Goal: Task Accomplishment & Management: Use online tool/utility

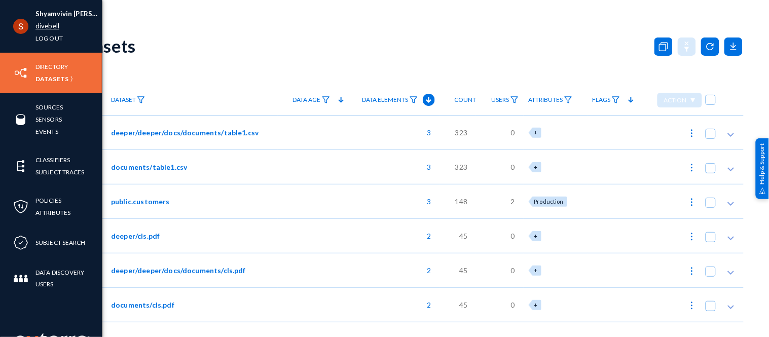
click at [47, 29] on link "divebell" at bounding box center [47, 26] width 24 height 12
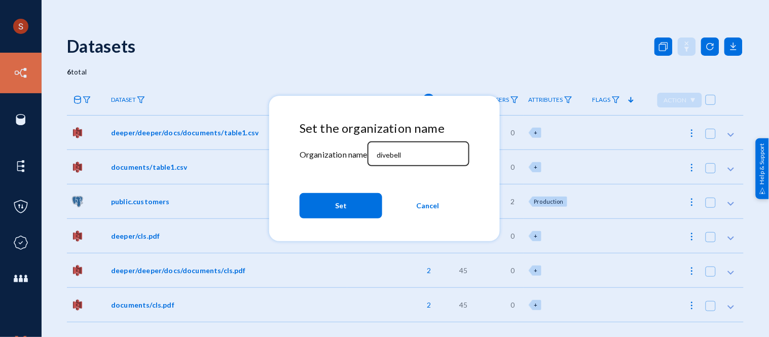
click at [394, 148] on div "divebell" at bounding box center [418, 153] width 91 height 26
type input "tandl"
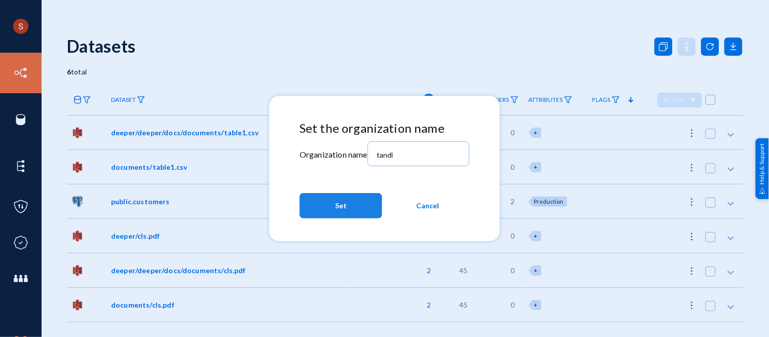
click at [350, 206] on button "Set" at bounding box center [341, 205] width 83 height 25
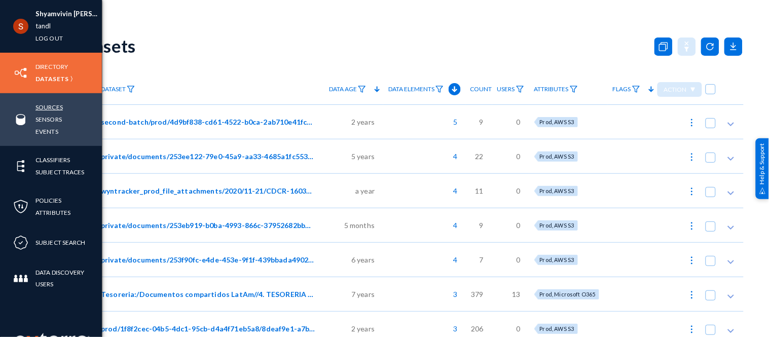
click at [51, 108] on link "Sources" at bounding box center [48, 107] width 27 height 12
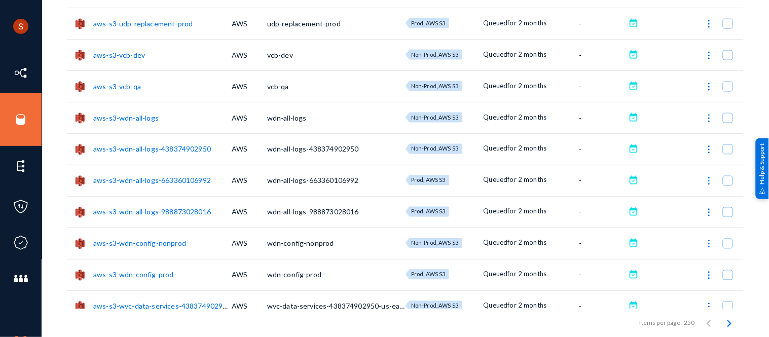
scroll to position [7493, 0]
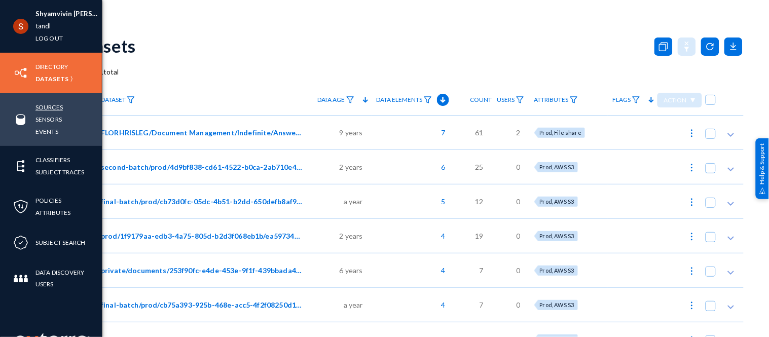
click at [48, 109] on link "Sources" at bounding box center [48, 107] width 27 height 12
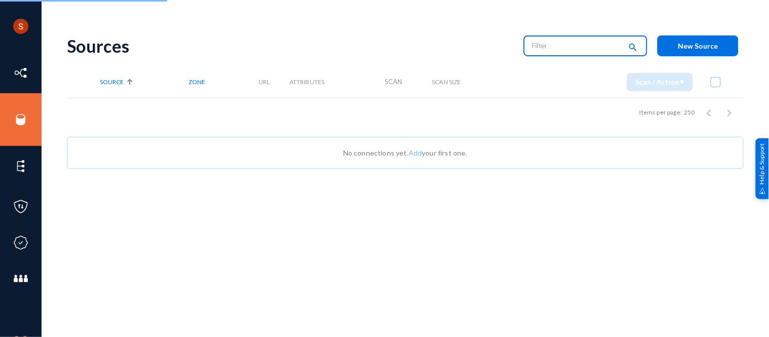
click at [543, 48] on input "text" at bounding box center [576, 45] width 89 height 15
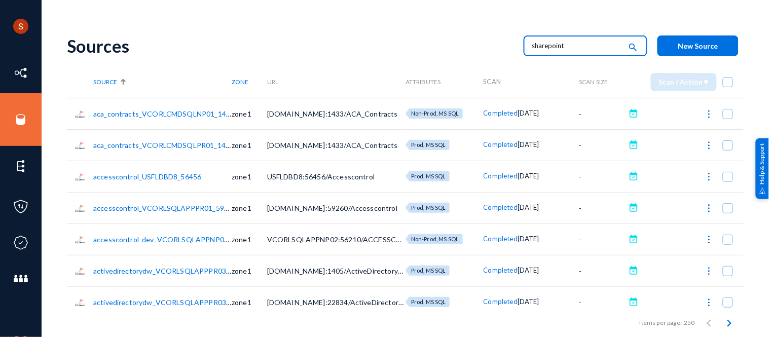
type input "sharepoint"
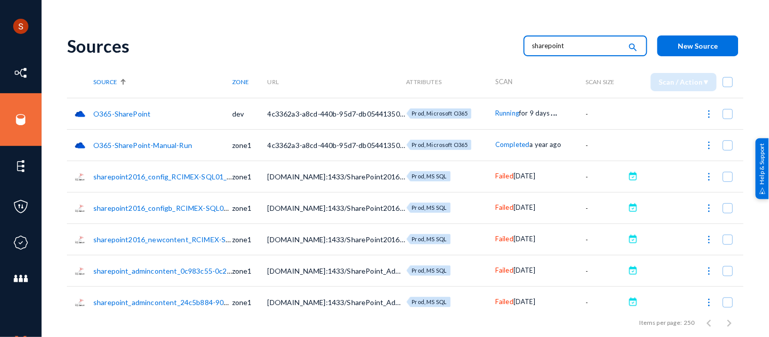
click at [706, 114] on img at bounding box center [709, 114] width 10 height 10
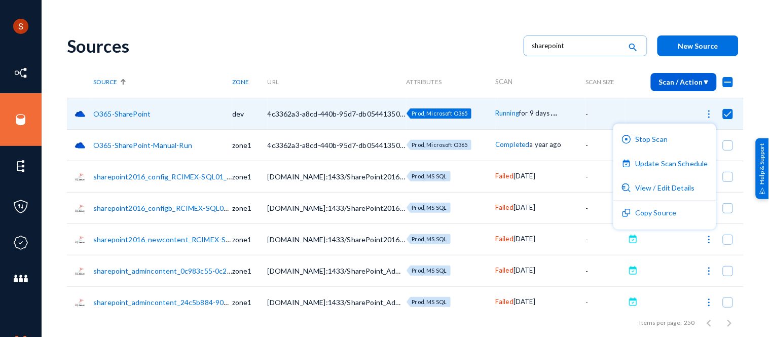
click at [446, 34] on div at bounding box center [384, 168] width 769 height 337
checkbox input "false"
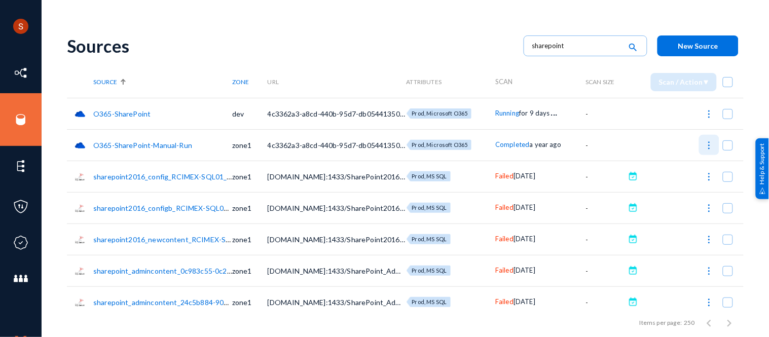
click at [704, 145] on img at bounding box center [709, 145] width 10 height 10
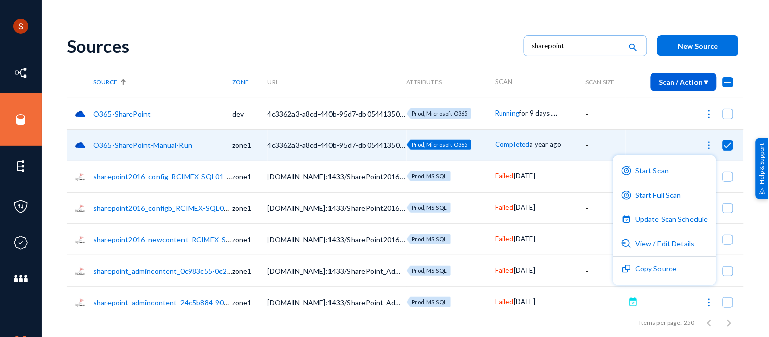
click at [156, 47] on div at bounding box center [384, 168] width 769 height 337
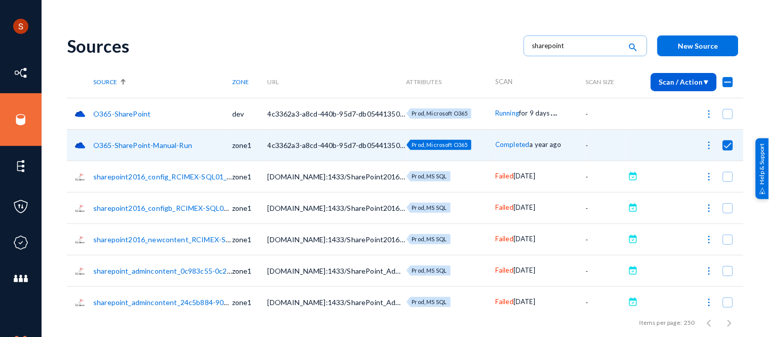
checkbox input "false"
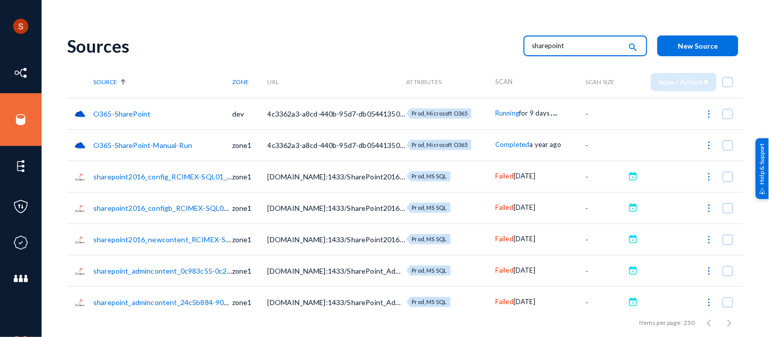
click at [572, 44] on input "sharepoint" at bounding box center [576, 45] width 89 height 15
type input "online"
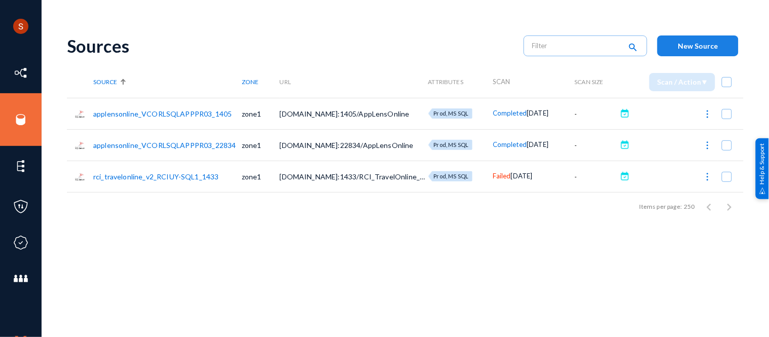
click at [673, 47] on button "New Source" at bounding box center [698, 45] width 81 height 21
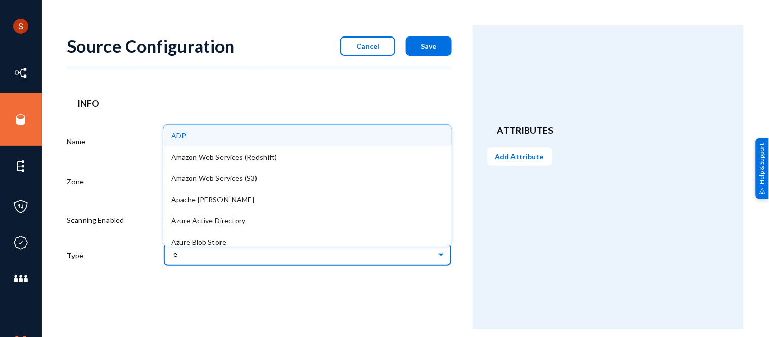
click at [273, 252] on input "e" at bounding box center [312, 254] width 278 height 17
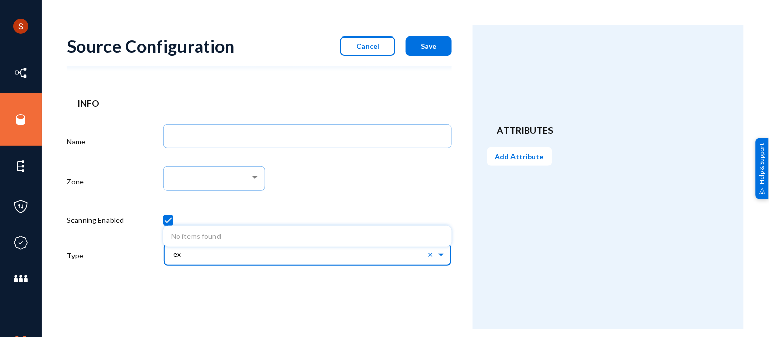
type input "e"
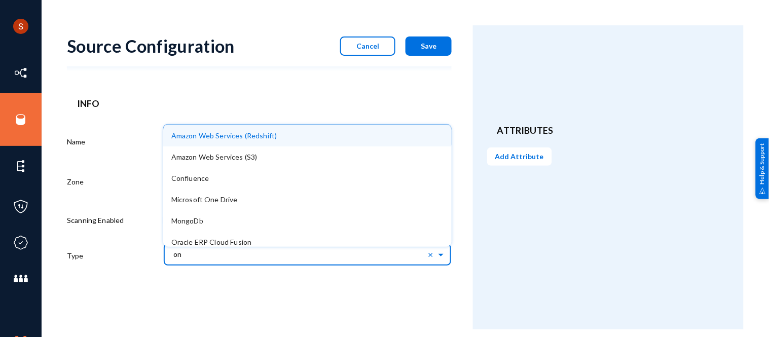
type input "o"
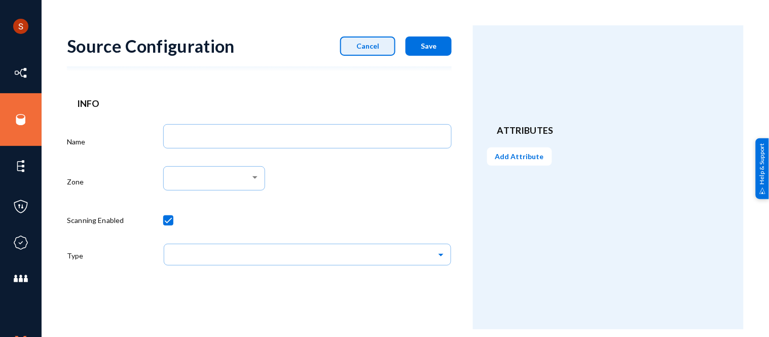
click at [376, 43] on span "Cancel" at bounding box center [367, 46] width 23 height 9
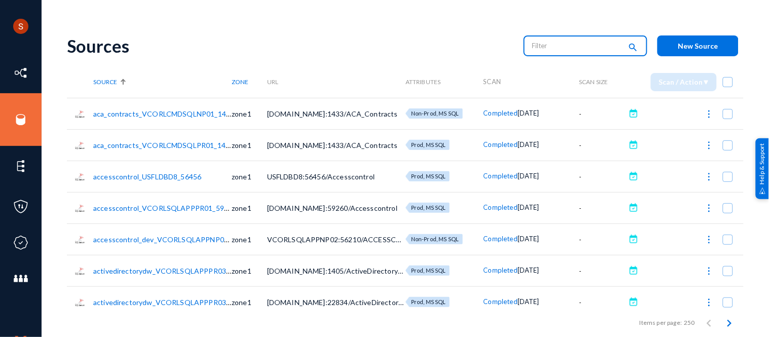
click at [535, 49] on input "text" at bounding box center [576, 45] width 89 height 15
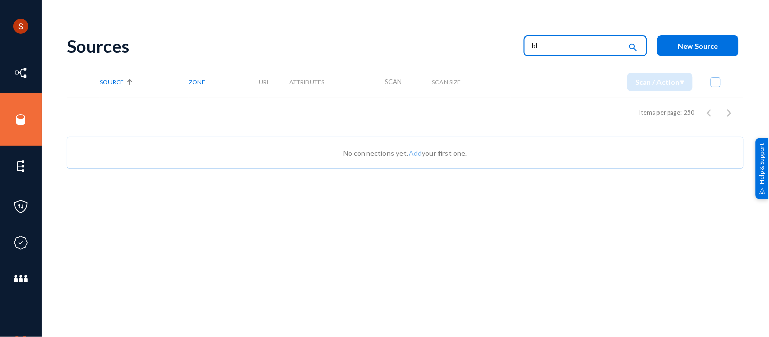
type input "b"
click at [633, 43] on mat-icon "search" at bounding box center [633, 48] width 12 height 14
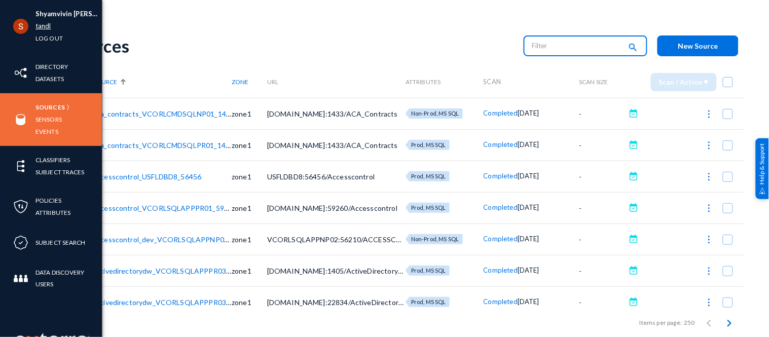
click at [41, 23] on link "tandl" at bounding box center [43, 26] width 16 height 12
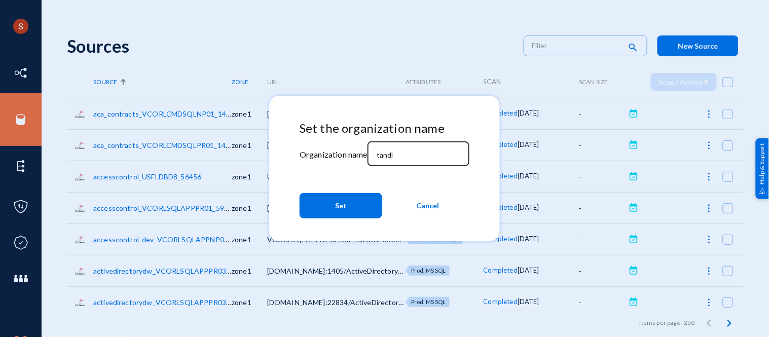
click at [389, 156] on input "tandl" at bounding box center [420, 155] width 87 height 9
type input "[PERSON_NAME]"
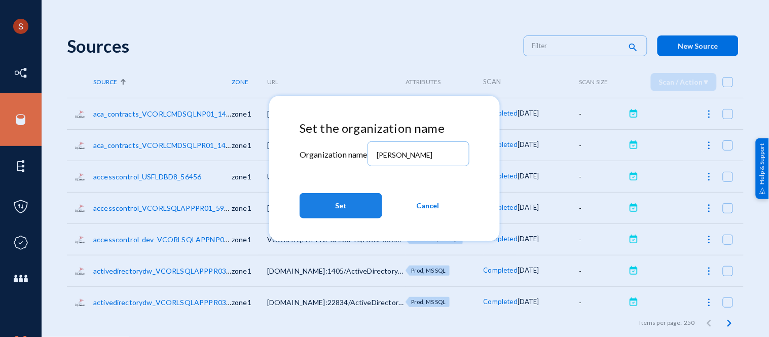
click at [335, 214] on button "Set" at bounding box center [341, 205] width 83 height 25
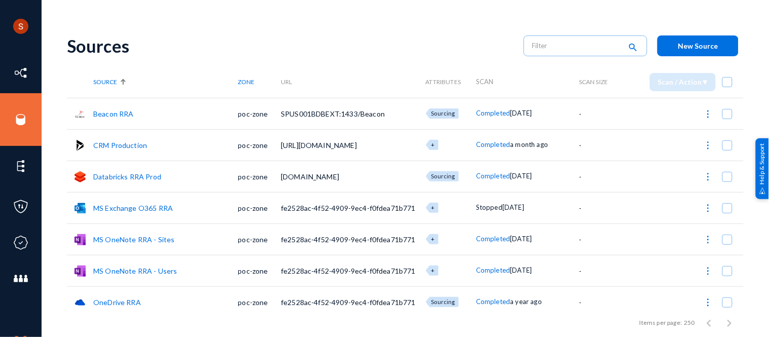
scroll to position [49, 0]
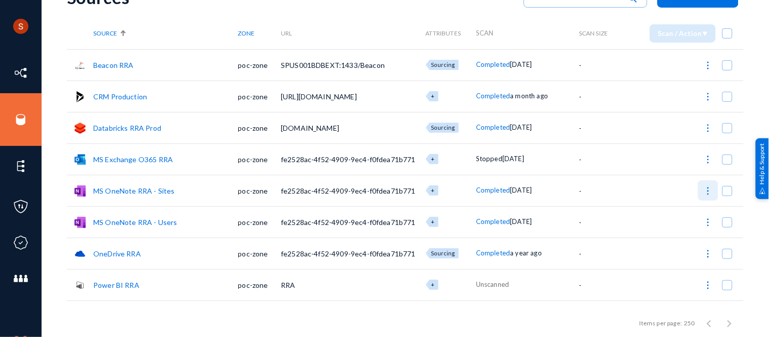
click at [704, 197] on button at bounding box center [708, 191] width 20 height 20
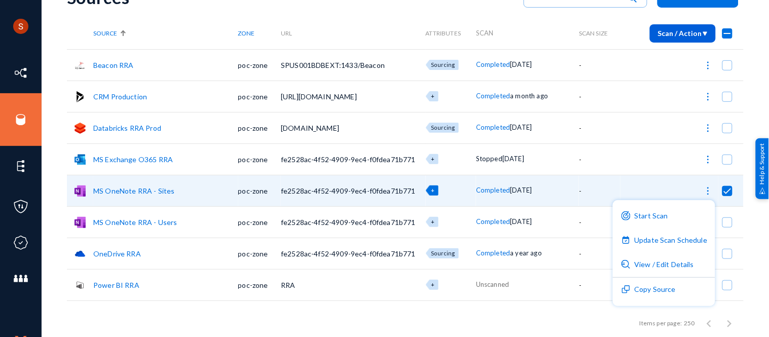
click at [408, 9] on div at bounding box center [384, 168] width 769 height 337
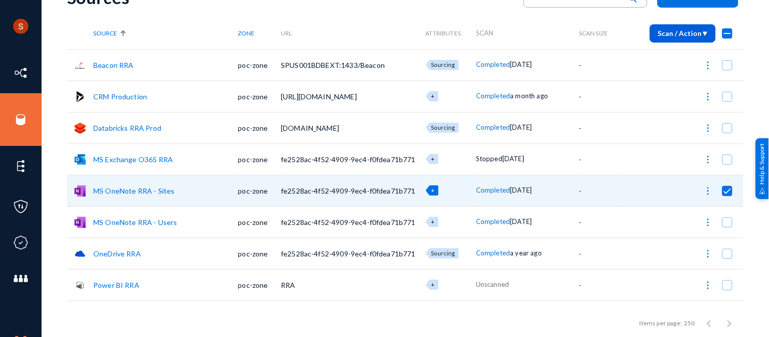
checkbox input "false"
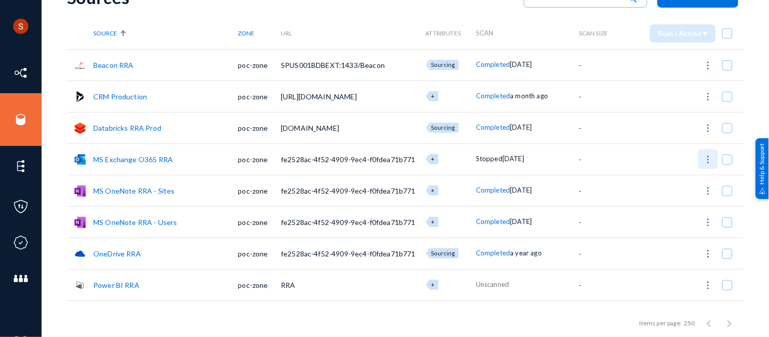
click at [706, 163] on img at bounding box center [708, 160] width 10 height 10
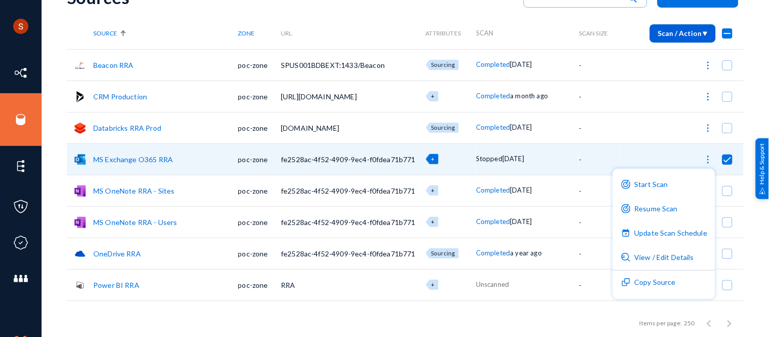
click at [413, 13] on div at bounding box center [384, 168] width 769 height 337
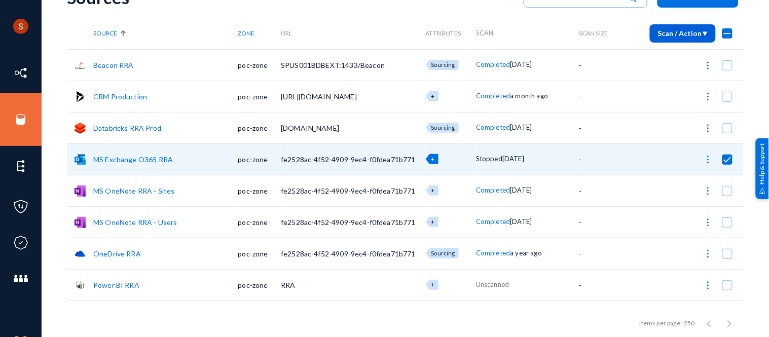
checkbox input "false"
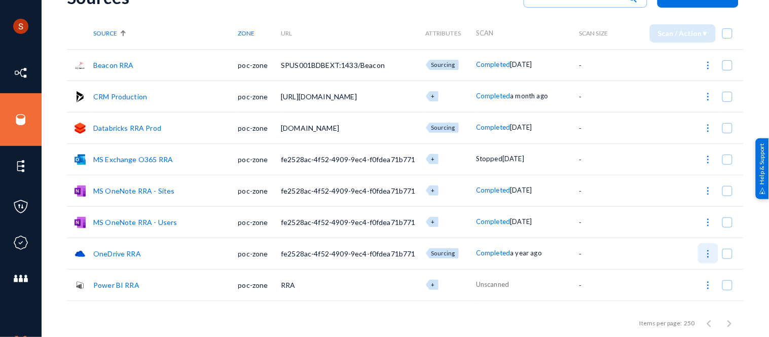
click at [699, 252] on button at bounding box center [708, 253] width 20 height 20
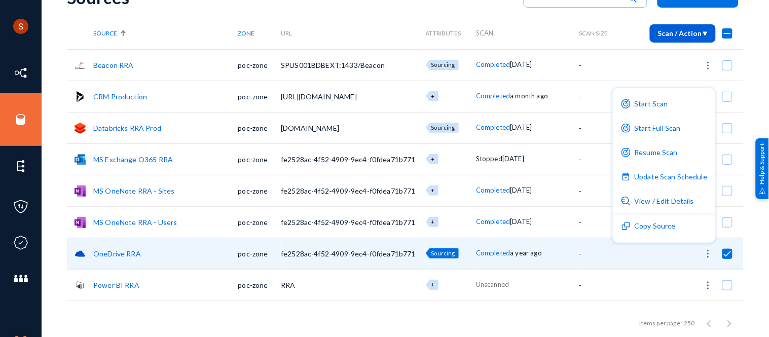
click at [474, 9] on div at bounding box center [384, 168] width 769 height 337
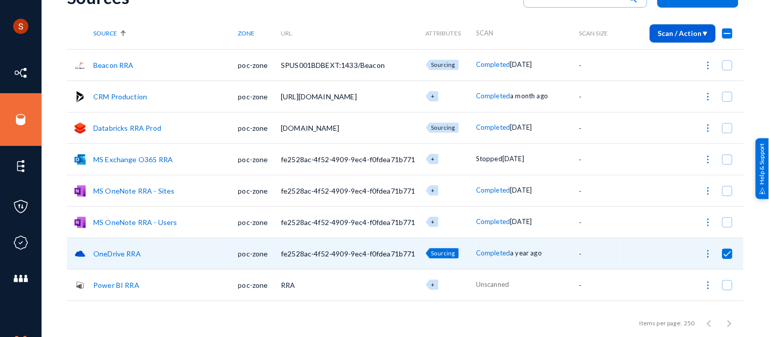
checkbox input "false"
